Goal: Information Seeking & Learning: Learn about a topic

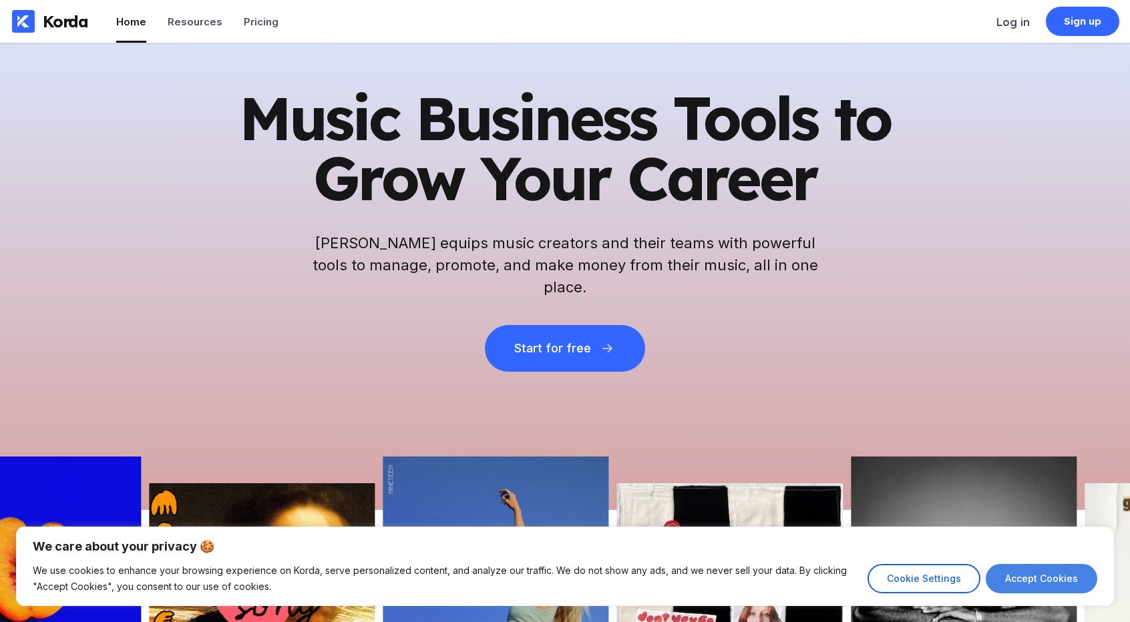
click at [1056, 584] on button "Accept Cookies" at bounding box center [1041, 578] width 112 height 29
checkbox input "true"
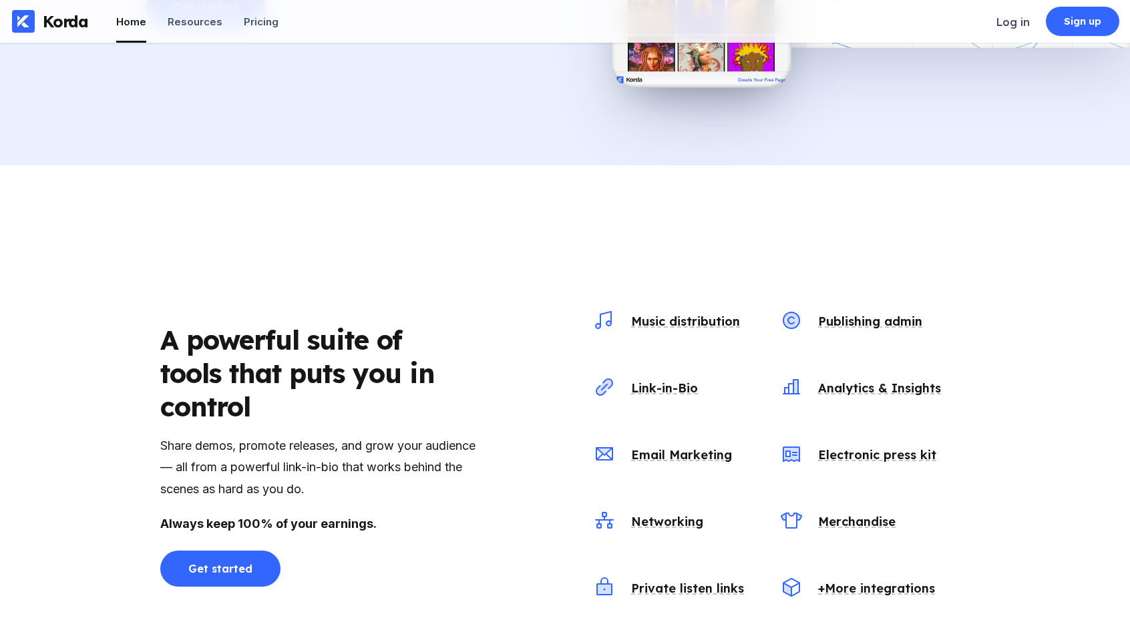
scroll to position [1402, 0]
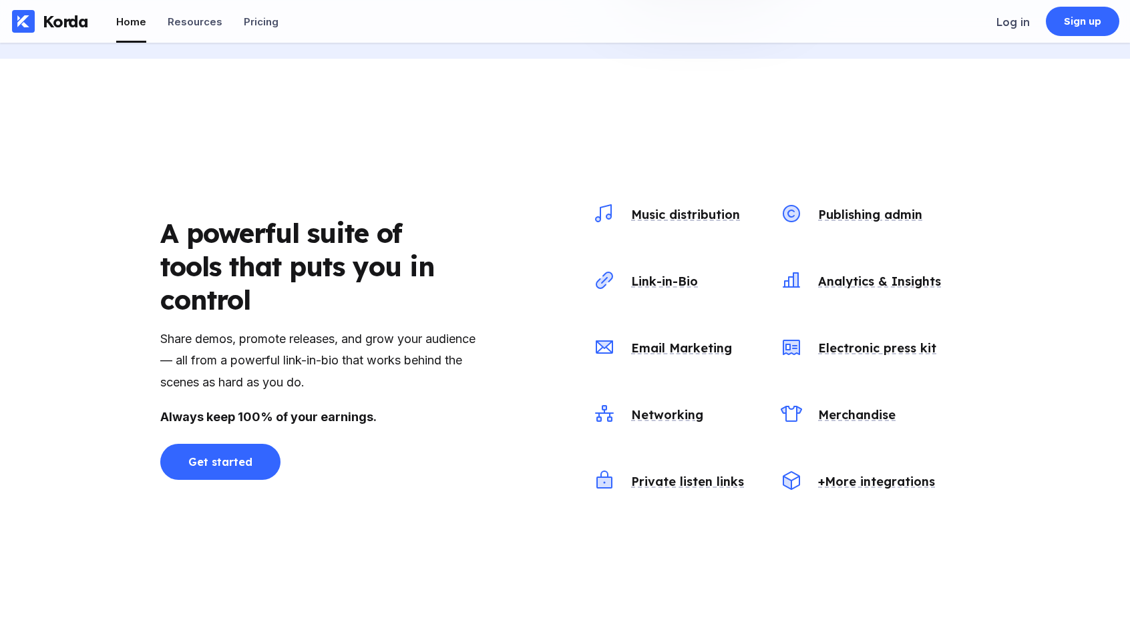
drag, startPoint x: 401, startPoint y: 536, endPoint x: 407, endPoint y: 521, distance: 16.1
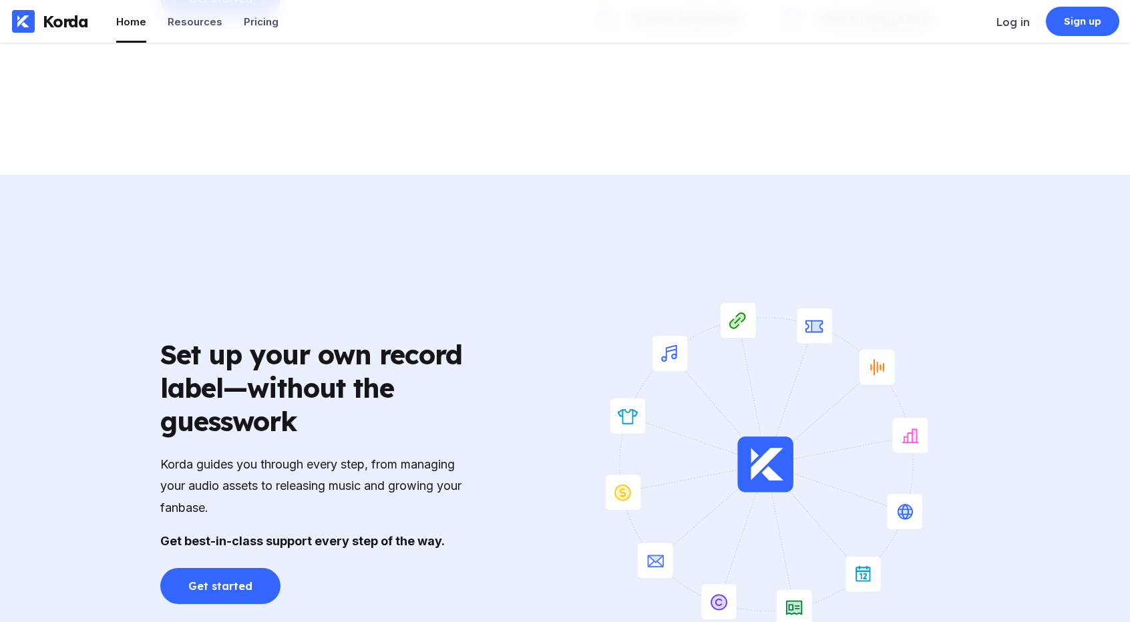
scroll to position [0, 0]
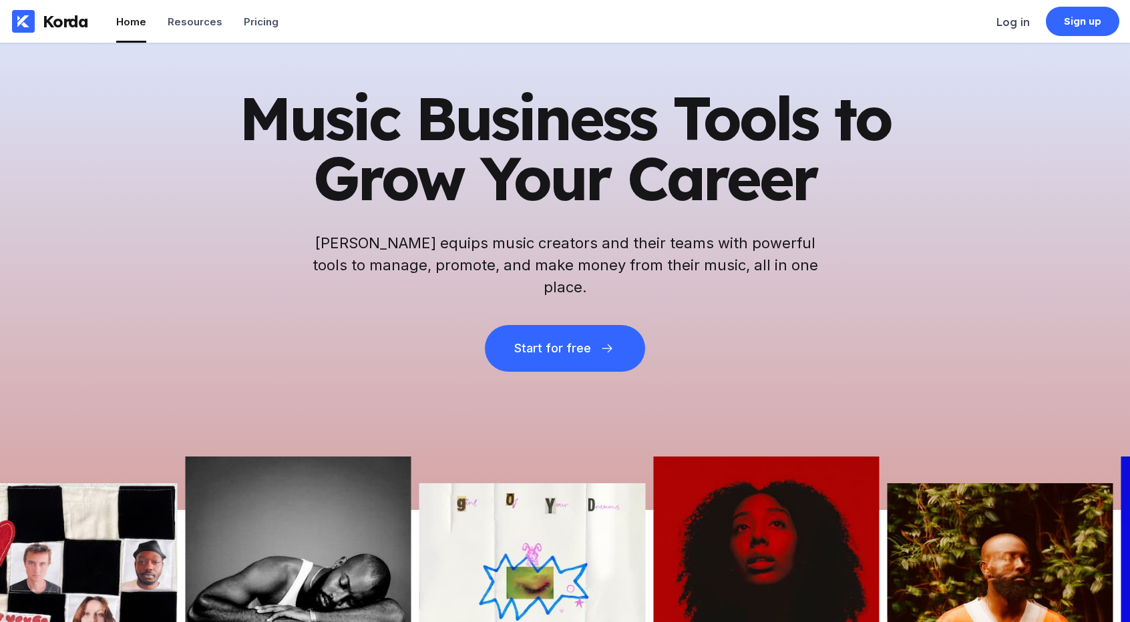
drag, startPoint x: 435, startPoint y: 531, endPoint x: 292, endPoint y: 94, distance: 459.2
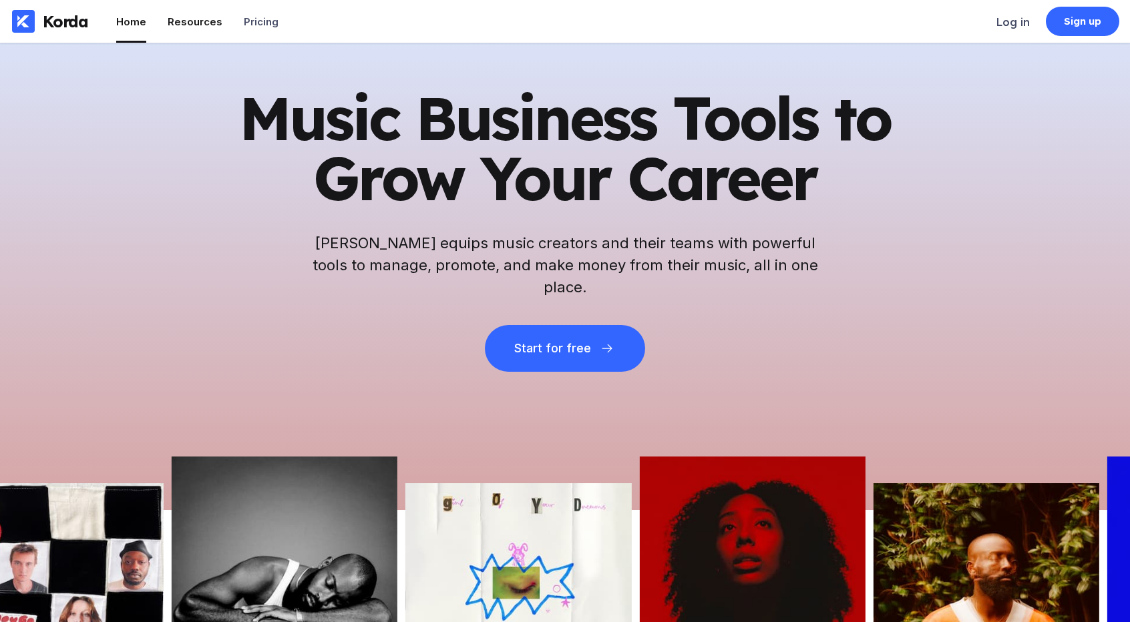
click at [187, 21] on div "Resources" at bounding box center [195, 21] width 55 height 13
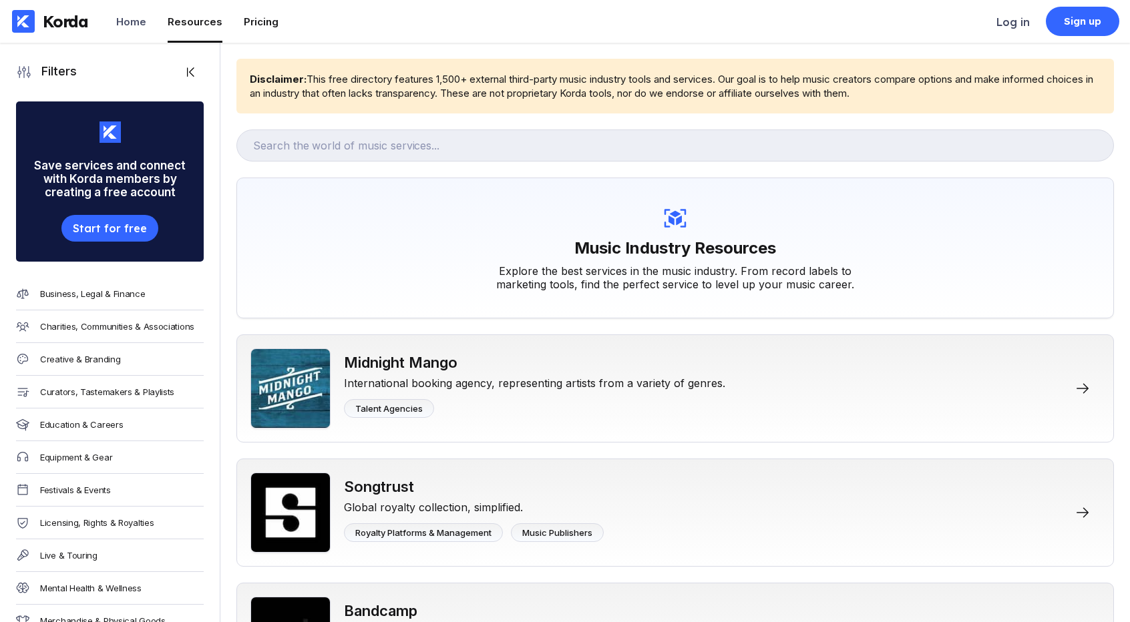
click at [251, 29] on li "Pricing" at bounding box center [261, 21] width 35 height 43
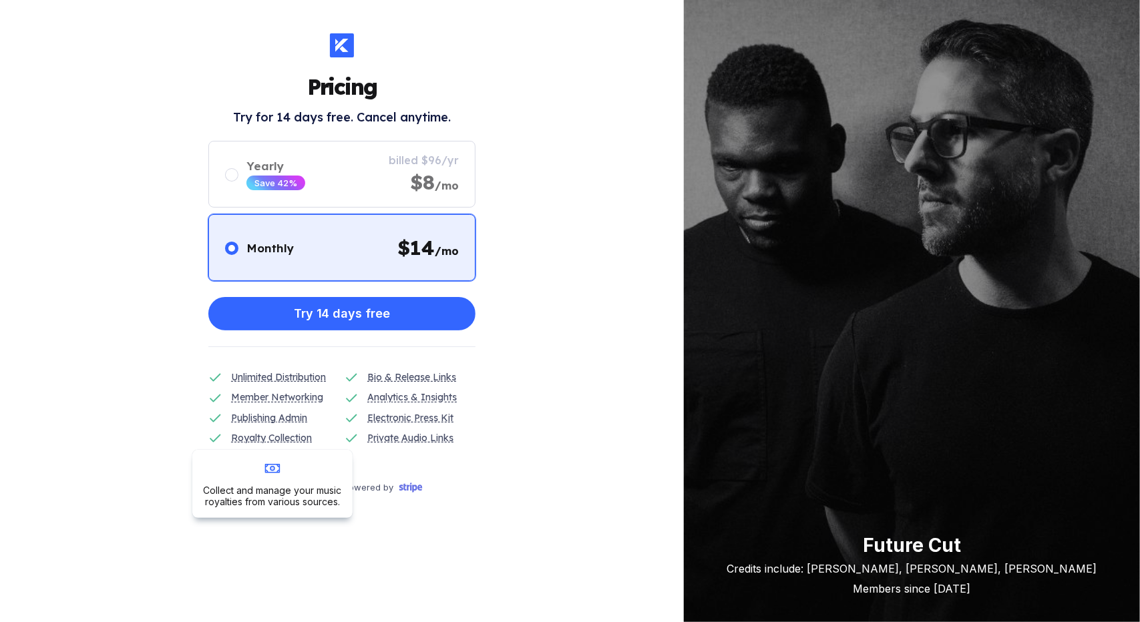
click at [249, 439] on div "Royalty Collection" at bounding box center [271, 438] width 81 height 15
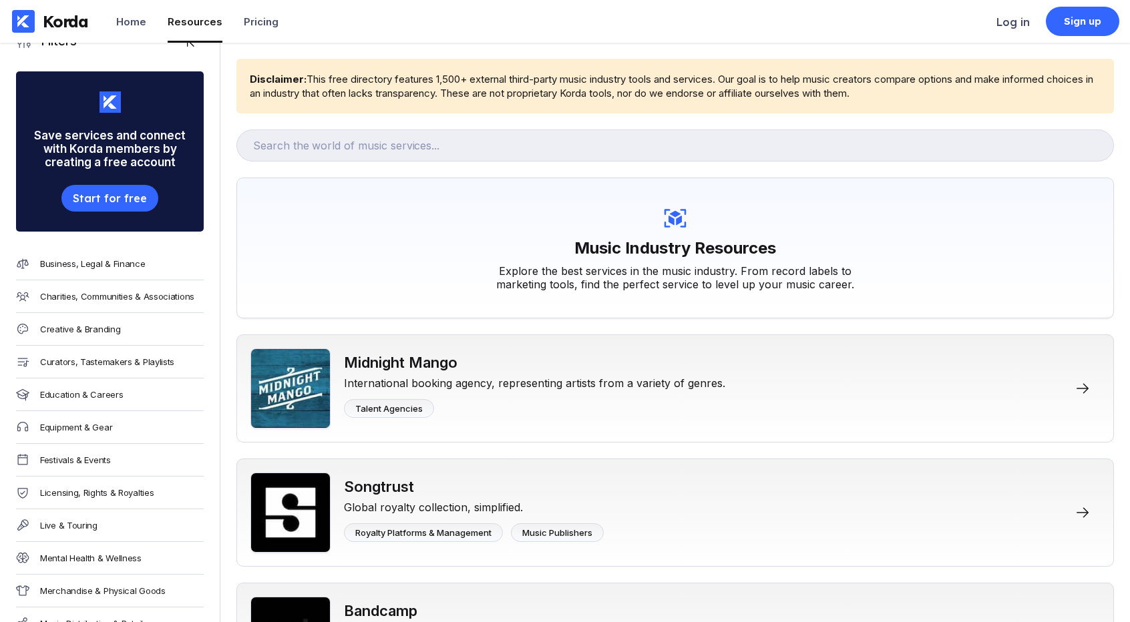
scroll to position [67, 0]
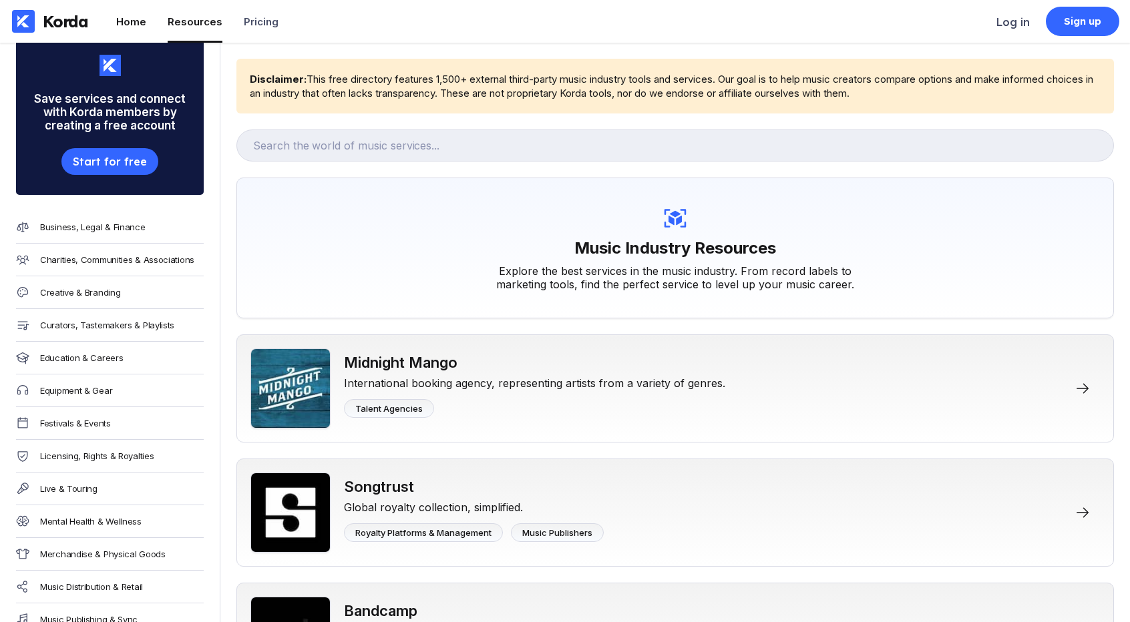
click at [138, 17] on div "Home" at bounding box center [131, 21] width 30 height 13
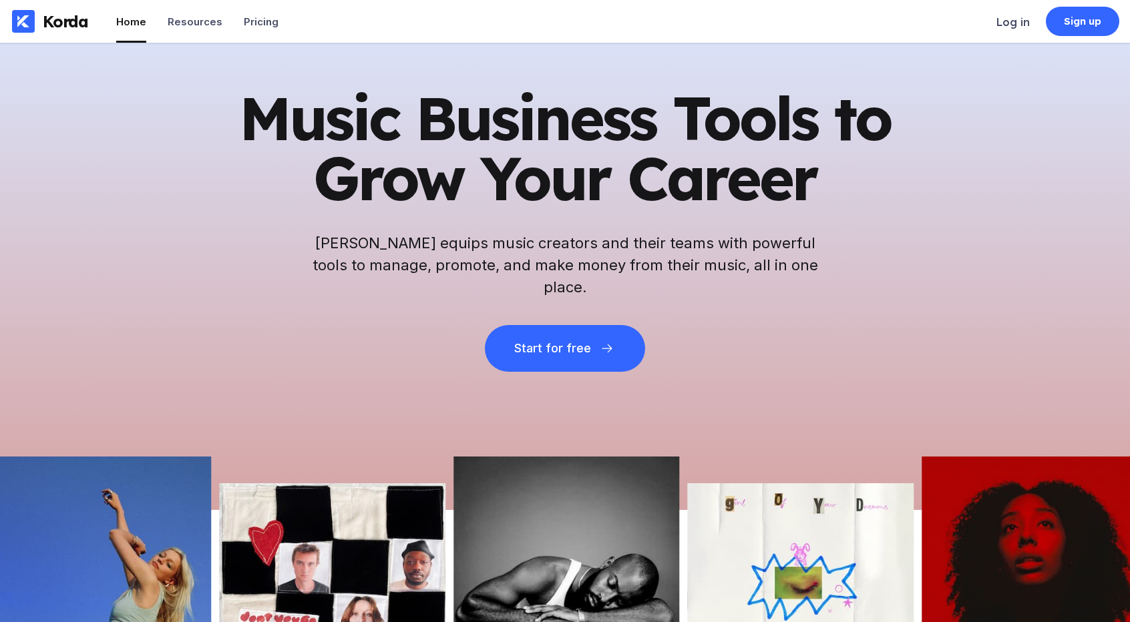
drag, startPoint x: 545, startPoint y: 534, endPoint x: 499, endPoint y: 164, distance: 373.3
